Goal: Navigation & Orientation: Find specific page/section

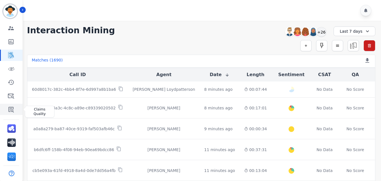
click at [7, 113] on link "Sidebar" at bounding box center [12, 109] width 22 height 11
